Goal: Find specific page/section: Find specific page/section

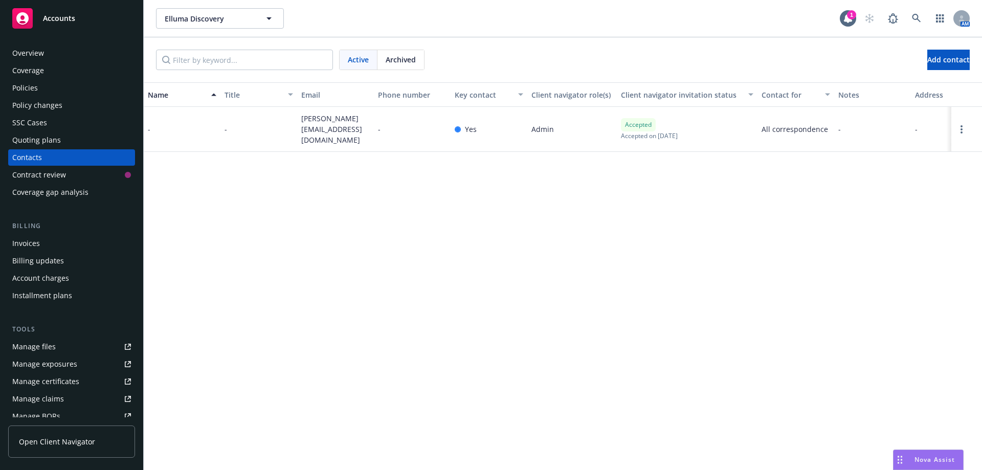
click at [19, 84] on div "Policies" at bounding box center [25, 88] width 26 height 16
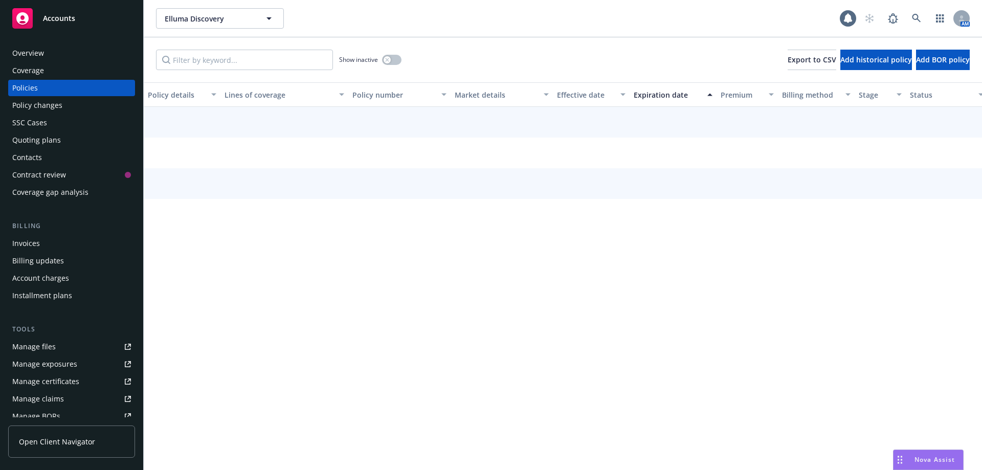
click at [19, 84] on div "Policies" at bounding box center [25, 88] width 26 height 16
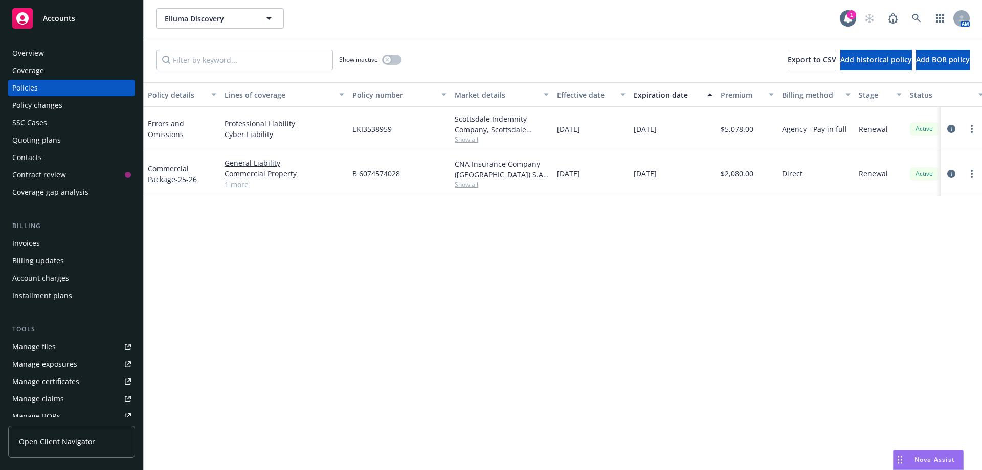
click at [20, 83] on div "Policies" at bounding box center [25, 88] width 26 height 16
